Goal: Task Accomplishment & Management: Complete application form

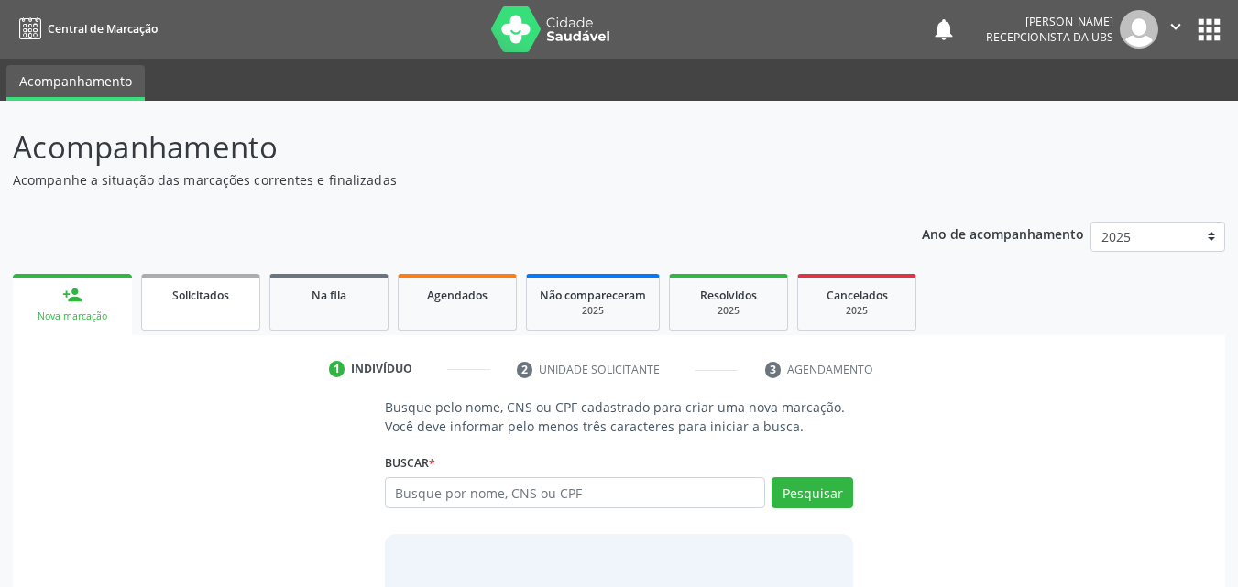
click at [182, 297] on span "Solicitados" at bounding box center [200, 296] width 57 height 16
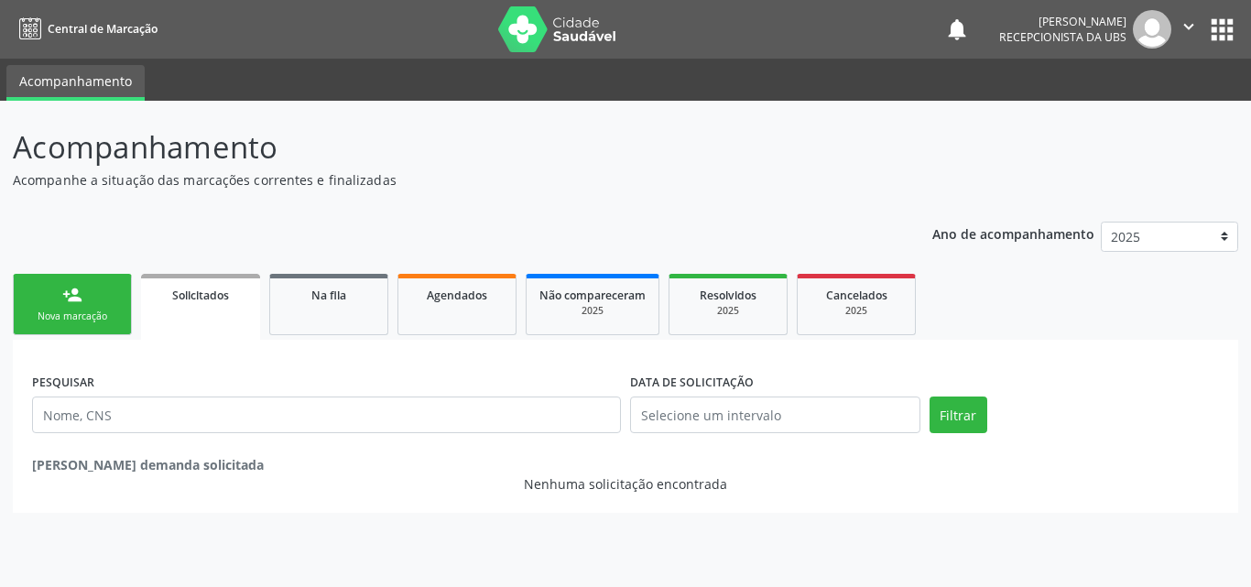
click at [82, 302] on div "person_add" at bounding box center [72, 295] width 20 height 20
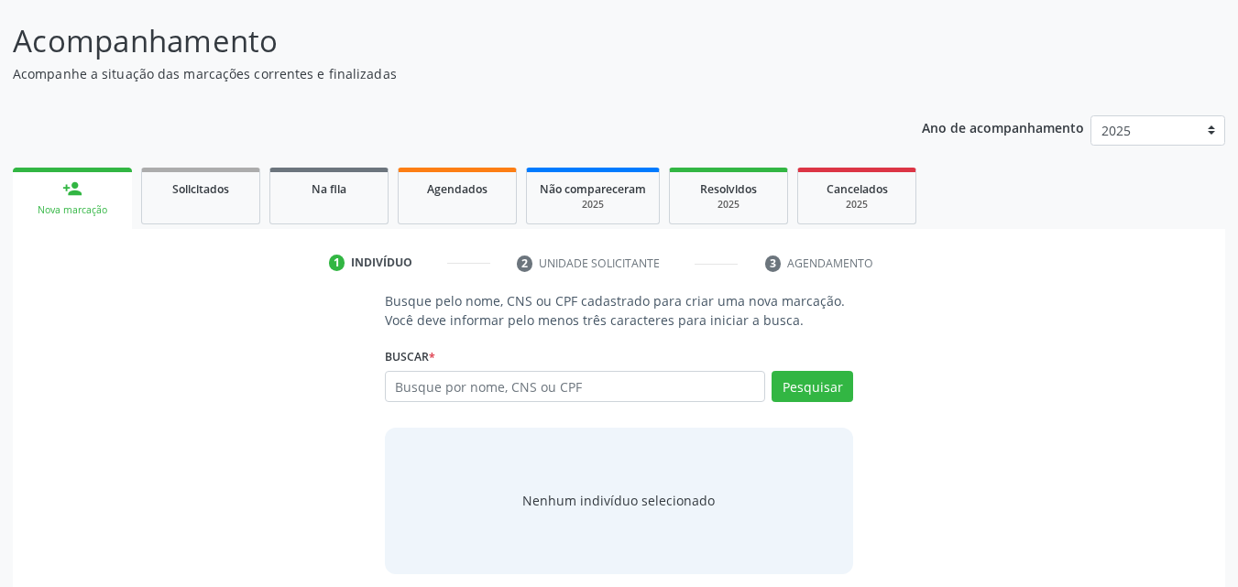
scroll to position [119, 0]
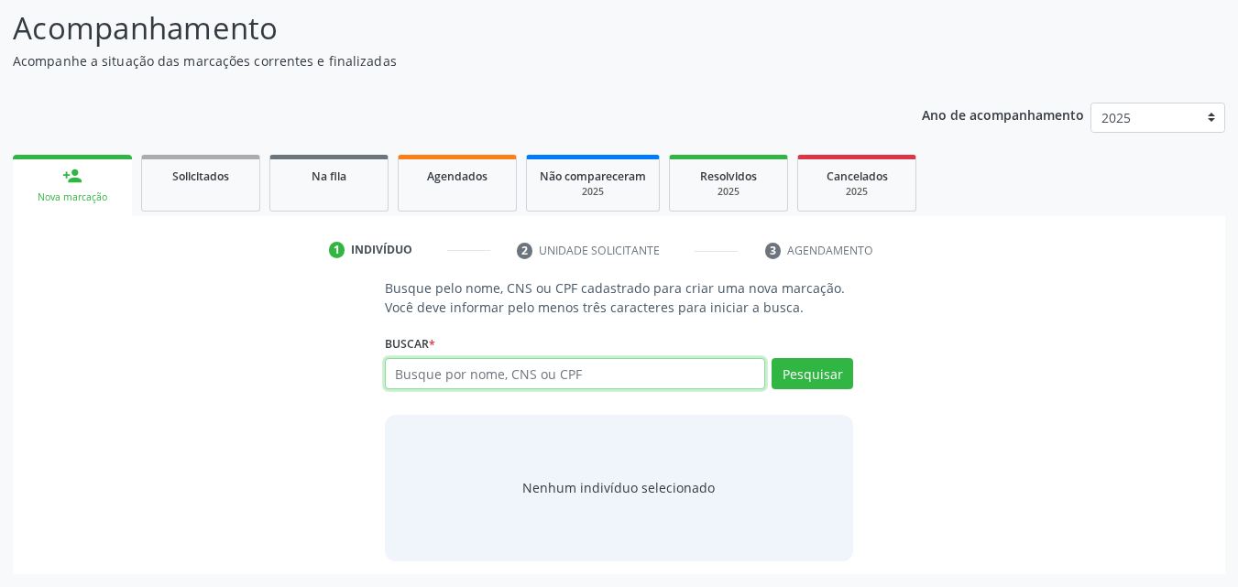
click at [442, 376] on input "text" at bounding box center [575, 373] width 381 height 31
type input "708908705723819"
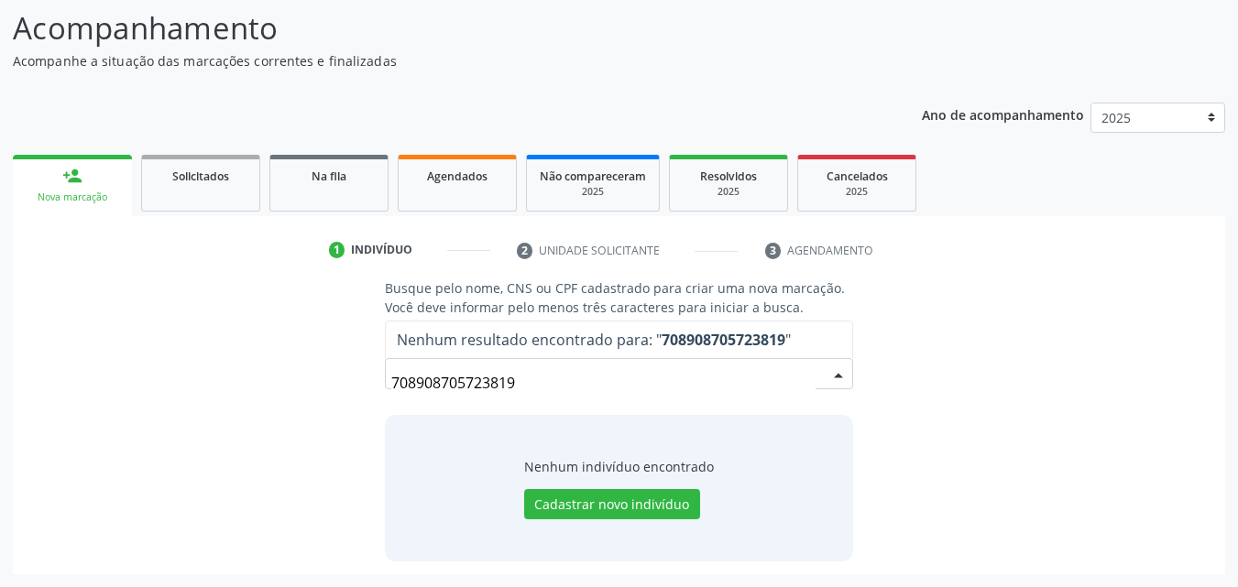
drag, startPoint x: 529, startPoint y: 385, endPoint x: 364, endPoint y: 388, distance: 165.8
click at [364, 388] on div "Busque pelo nome, CNS ou CPF cadastrado para criar uma nova marcação. Você deve…" at bounding box center [619, 419] width 1186 height 282
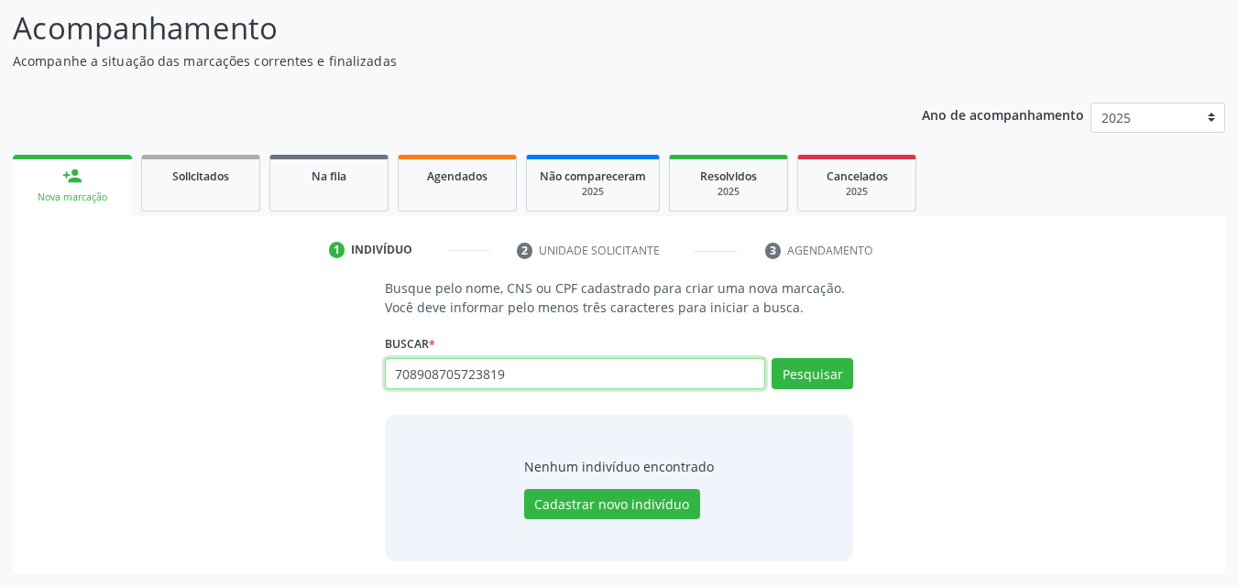
drag, startPoint x: 493, startPoint y: 377, endPoint x: 387, endPoint y: 385, distance: 105.6
click at [387, 385] on input "708908705723819" at bounding box center [575, 373] width 381 height 31
paste input "206205351500000"
type input "206205351500000"
click at [793, 384] on button "Pesquisar" at bounding box center [812, 373] width 82 height 31
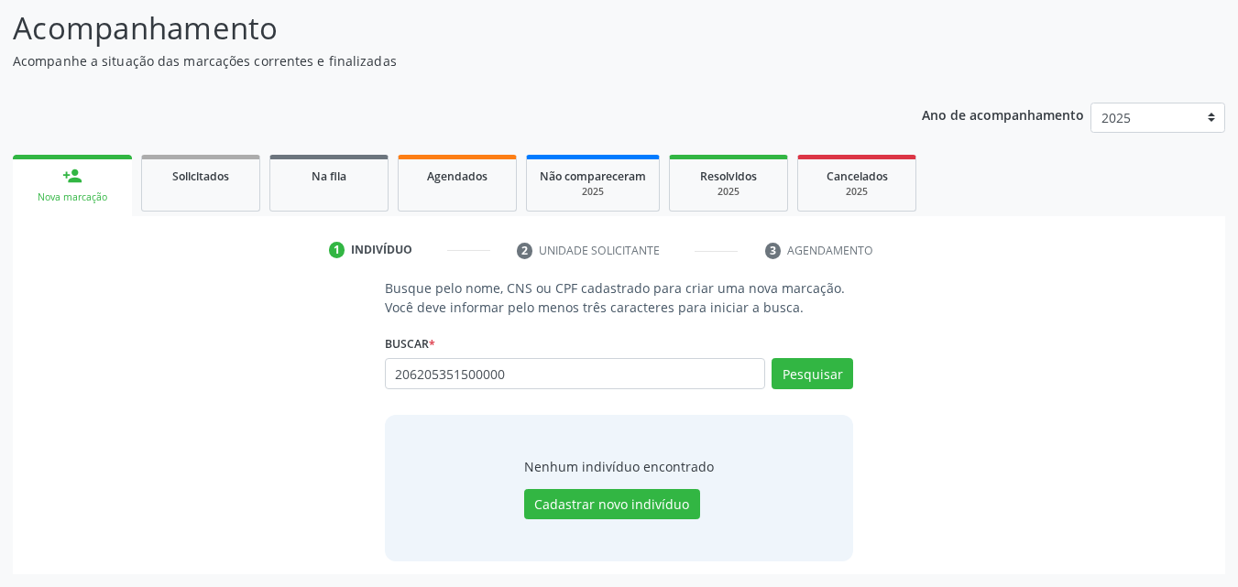
click at [317, 433] on div "Busque pelo nome, CNS ou CPF cadastrado para criar uma nova marcação. Você deve…" at bounding box center [619, 419] width 1186 height 282
click at [825, 373] on button "Pesquisar" at bounding box center [812, 373] width 82 height 31
drag, startPoint x: 515, startPoint y: 368, endPoint x: 387, endPoint y: 386, distance: 129.4
click at [389, 386] on input "206205351500000" at bounding box center [575, 373] width 381 height 31
paste input "069.865.754-32"
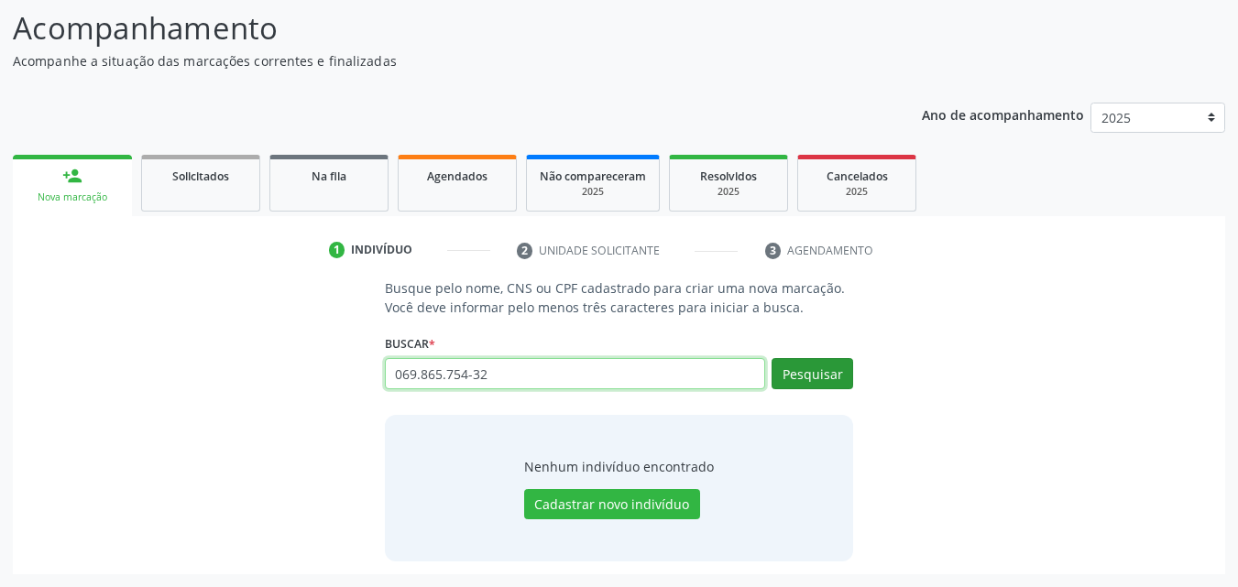
type input "069.865.754-32"
click at [783, 373] on button "Pesquisar" at bounding box center [812, 373] width 82 height 31
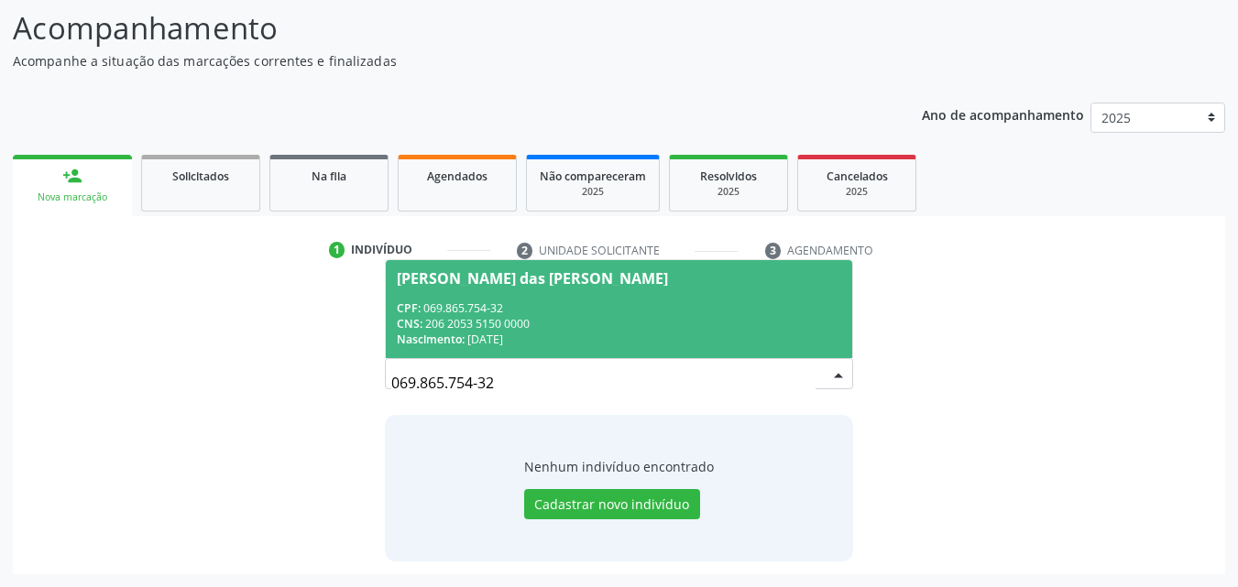
click at [492, 293] on span "[PERSON_NAME] das [PERSON_NAME] CPF: 069.865.754-32 CNS: 206 2053 5150 0000 Nas…" at bounding box center [619, 309] width 467 height 98
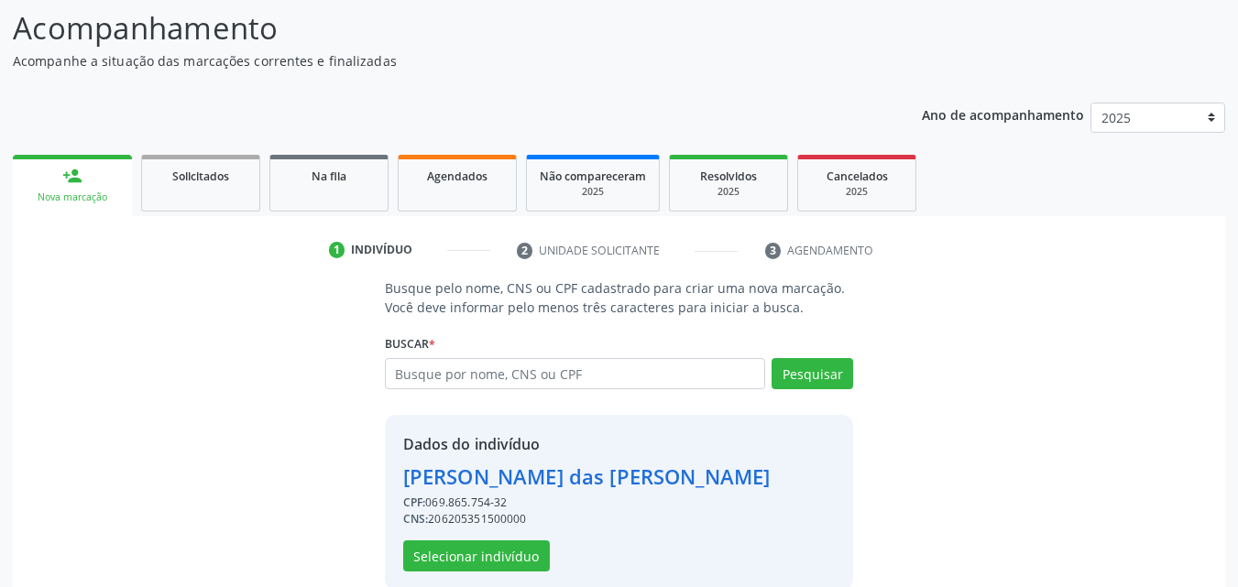
scroll to position [147, 0]
